Goal: Transaction & Acquisition: Obtain resource

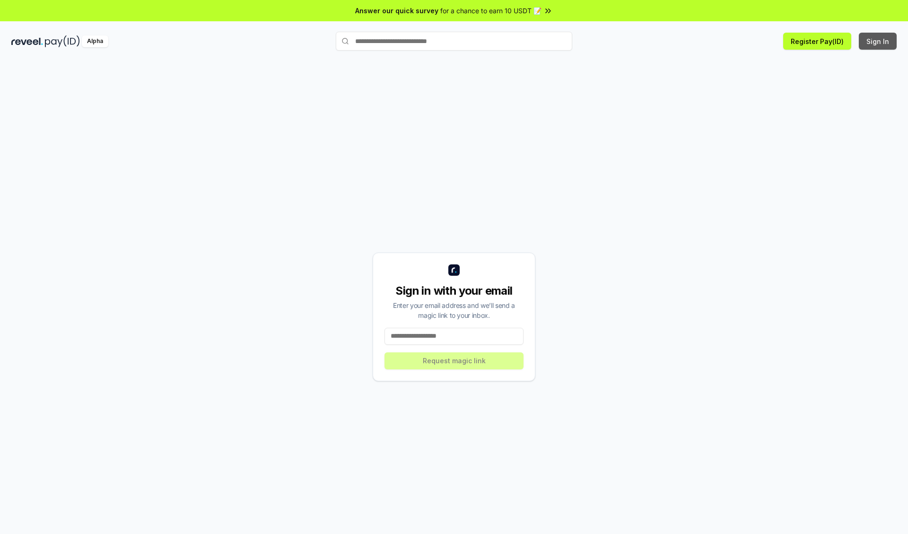
click at [879, 41] on button "Sign In" at bounding box center [878, 41] width 38 height 17
type input "**********"
click at [454, 361] on button "Request magic link" at bounding box center [454, 360] width 139 height 17
